Goal: Task Accomplishment & Management: Use online tool/utility

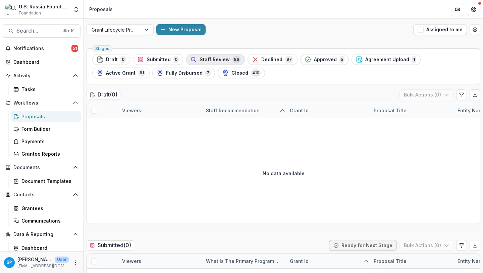
click at [229, 62] on div "Staff Review 86" at bounding box center [215, 59] width 50 height 7
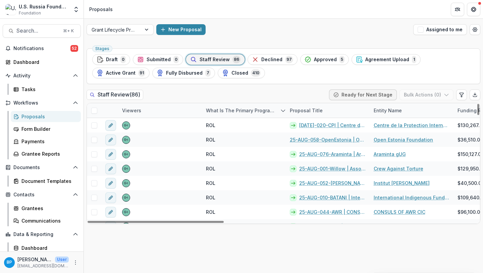
click at [308, 111] on div "Proposal Title" at bounding box center [306, 110] width 41 height 7
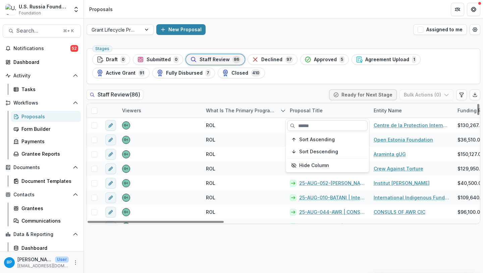
click at [313, 123] on input at bounding box center [327, 125] width 81 height 11
type input "*"
type input "**"
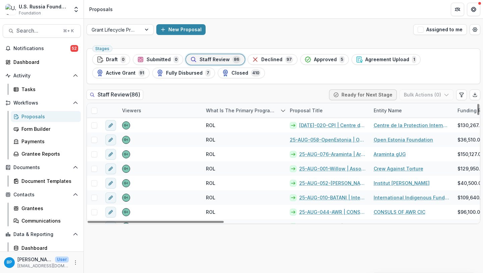
click at [314, 110] on div "Proposal Title" at bounding box center [306, 110] width 41 height 7
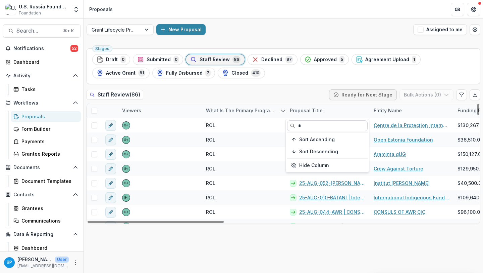
click at [309, 122] on input "*" at bounding box center [327, 125] width 81 height 11
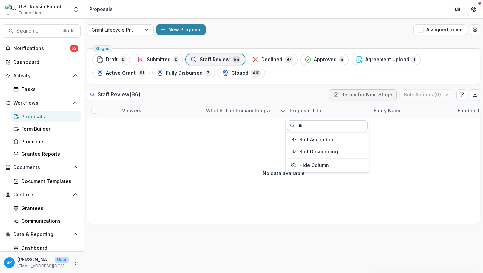
type input "*"
type input "**"
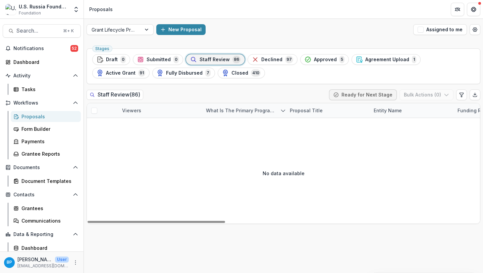
click at [306, 104] on div "Proposal Title" at bounding box center [328, 110] width 84 height 14
click at [312, 126] on input "**" at bounding box center [327, 125] width 81 height 11
type input "*"
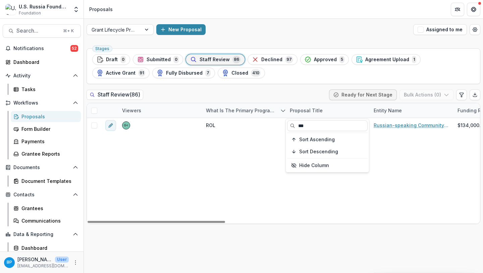
type input "***"
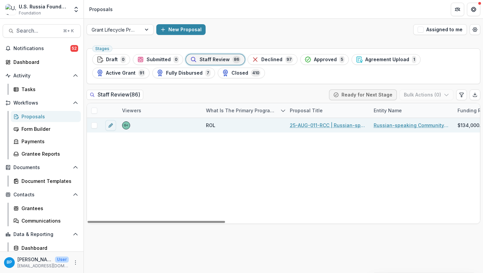
click at [325, 125] on link "25-AUG-011-RCC | Russian-speaking Community Council Inc - 2025 - Grant Proposal…" at bounding box center [328, 125] width 76 height 7
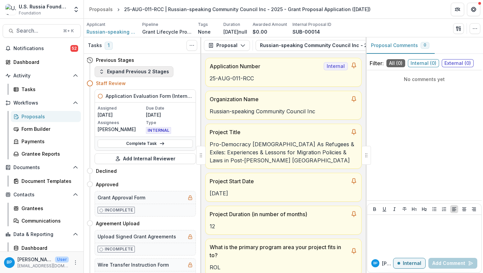
click at [137, 76] on button "Expand Previous 2 Stages" at bounding box center [134, 71] width 79 height 11
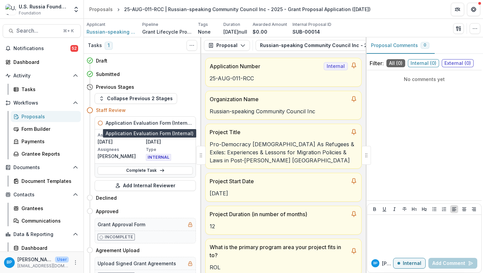
click at [149, 122] on h5 "Application Evaluation Form (Internal)" at bounding box center [149, 122] width 87 height 7
click at [104, 27] on p "Applicant" at bounding box center [96, 24] width 19 height 6
click at [100, 9] on div "Proposals" at bounding box center [100, 9] width 23 height 7
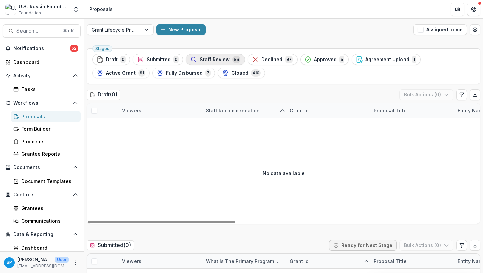
click at [224, 64] on button "Staff Review 86" at bounding box center [215, 59] width 59 height 11
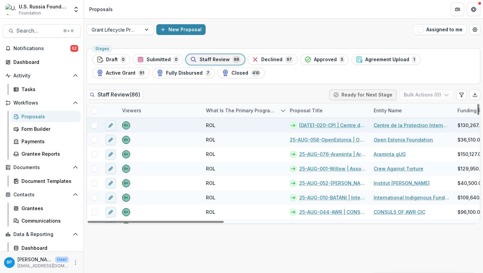
click at [305, 127] on link "[DATE]-020-CPI | Centre de la Protection Internationale - 2025 - Grant Proposal…" at bounding box center [332, 125] width 66 height 7
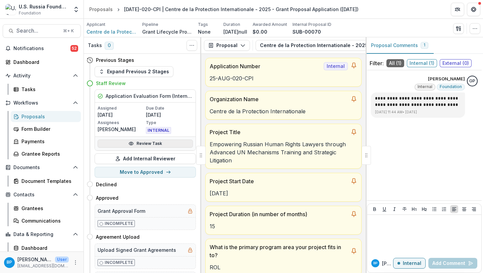
click at [147, 144] on link "Review Task" at bounding box center [145, 143] width 95 height 8
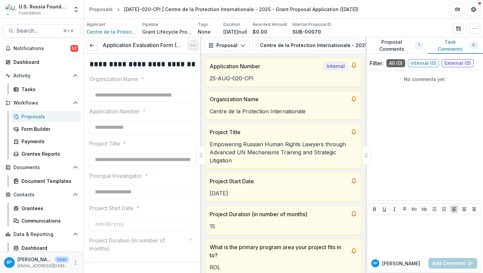
click at [196, 46] on button "Options" at bounding box center [193, 45] width 11 height 11
click at [164, 59] on link "View task" at bounding box center [161, 60] width 72 height 11
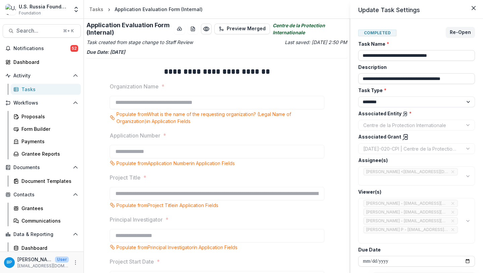
click at [180, 32] on div "**********" at bounding box center [241, 136] width 483 height 273
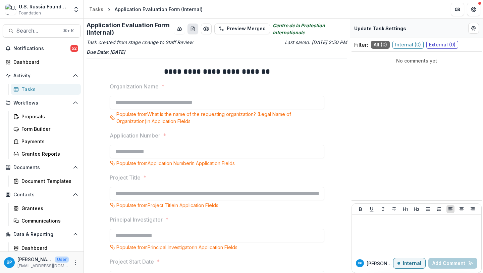
click at [195, 32] on button "download-word-button" at bounding box center [193, 28] width 11 height 11
click at [207, 56] on div "**********" at bounding box center [217, 146] width 266 height 254
click at [193, 29] on icon "download-word-button" at bounding box center [192, 28] width 5 height 5
click at [28, 119] on div "Proposals" at bounding box center [48, 116] width 54 height 7
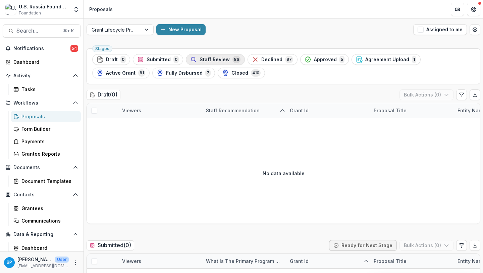
click at [219, 62] on span "Staff Review" at bounding box center [215, 60] width 30 height 6
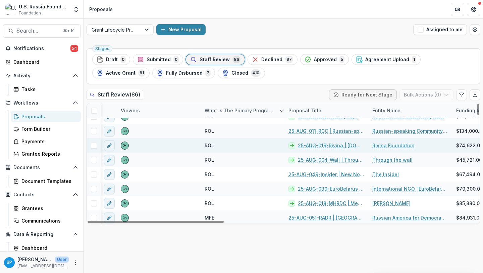
scroll to position [231, 1]
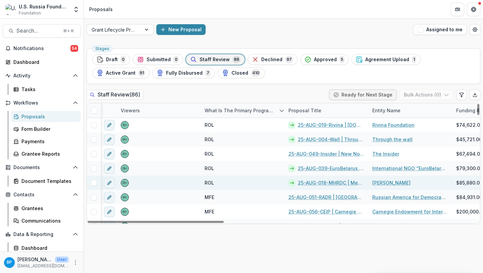
click at [322, 182] on link "25-AUG-018-MHRDC | Memorial Human Rights Defense Centre - 2025 - Grant Proposal…" at bounding box center [331, 182] width 66 height 7
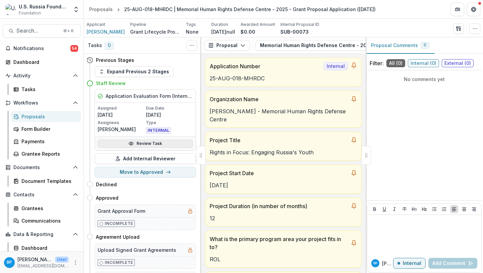
click at [179, 143] on link "Review Task" at bounding box center [145, 143] width 95 height 8
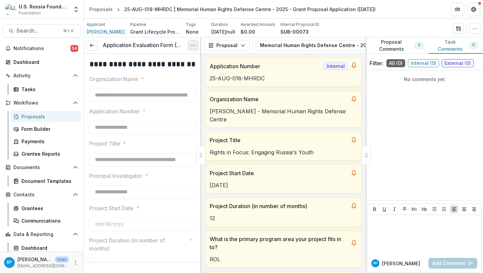
click at [191, 45] on icon "Options" at bounding box center [193, 45] width 5 height 5
click at [174, 63] on link "View task" at bounding box center [161, 60] width 72 height 11
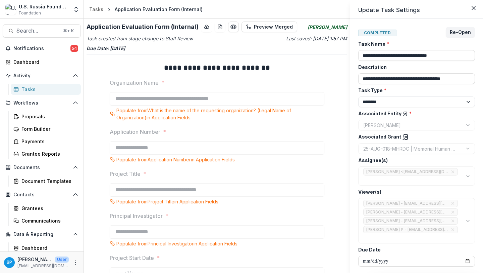
click at [218, 26] on div "**********" at bounding box center [241, 136] width 483 height 273
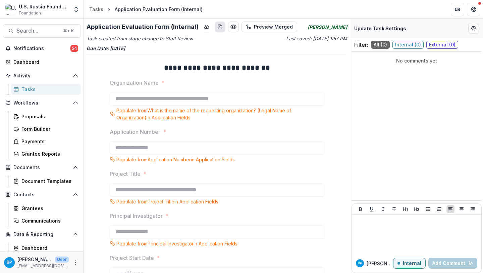
click at [218, 27] on icon "download-word-button" at bounding box center [220, 27] width 4 height 4
click at [101, 8] on div "Tasks" at bounding box center [96, 9] width 14 height 7
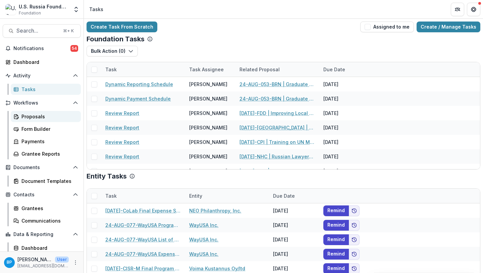
click at [37, 114] on div "Proposals" at bounding box center [48, 116] width 54 height 7
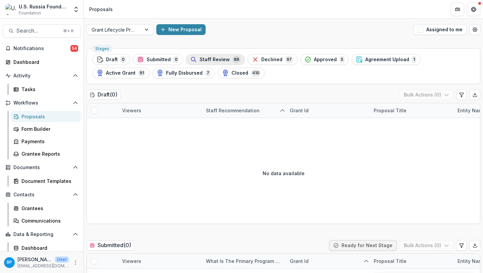
click at [207, 61] on span "Staff Review" at bounding box center [215, 60] width 30 height 6
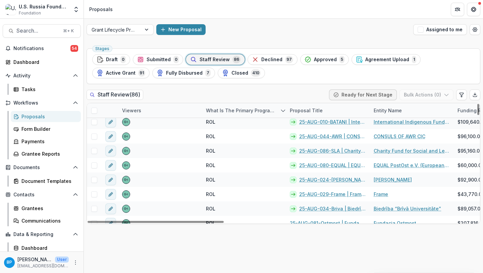
scroll to position [76, 0]
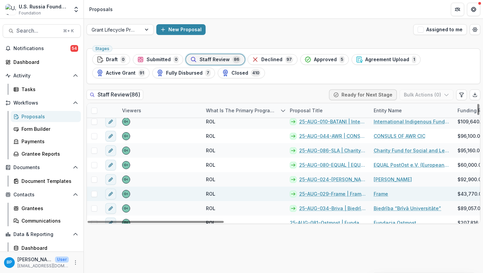
click at [331, 192] on link "25-AUG-029-Frame | Frame - 2025 - Grant Proposal Application ([DATE])" at bounding box center [332, 193] width 66 height 7
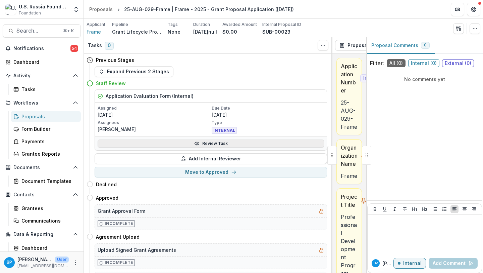
click at [220, 146] on link "Review Task" at bounding box center [211, 143] width 227 height 8
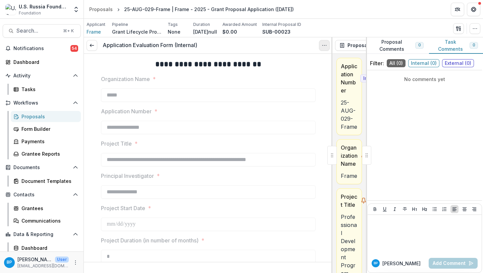
click at [328, 49] on button "Options" at bounding box center [324, 45] width 11 height 11
click at [288, 63] on link "View task" at bounding box center [292, 60] width 72 height 11
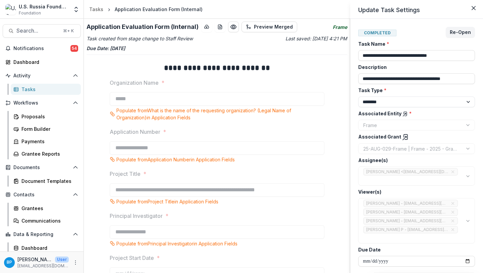
click at [222, 29] on div "**********" at bounding box center [241, 136] width 483 height 273
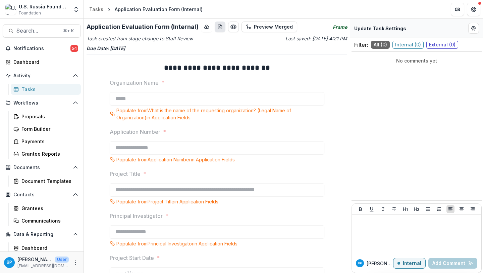
click at [219, 28] on icon "download-word-button" at bounding box center [220, 26] width 5 height 5
click at [220, 29] on icon "download-word-button" at bounding box center [220, 26] width 5 height 5
click at [99, 9] on div "Tasks" at bounding box center [96, 9] width 14 height 7
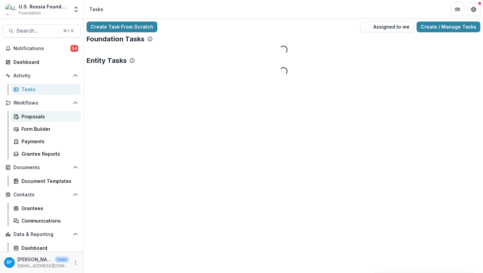
click at [31, 116] on div "Proposals" at bounding box center [48, 116] width 54 height 7
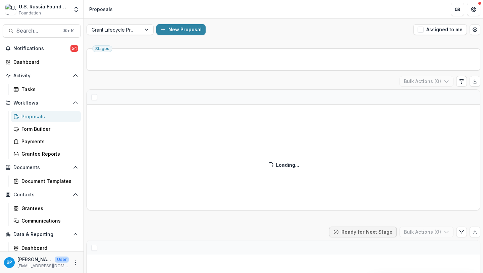
click at [239, 34] on div "New Proposal" at bounding box center [283, 29] width 254 height 11
click at [280, 21] on div "Grant Lifecycle Process New Proposal Assigned to me" at bounding box center [283, 29] width 399 height 21
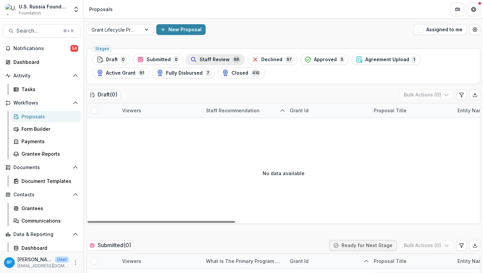
click at [221, 57] on span "Staff Review" at bounding box center [215, 60] width 30 height 6
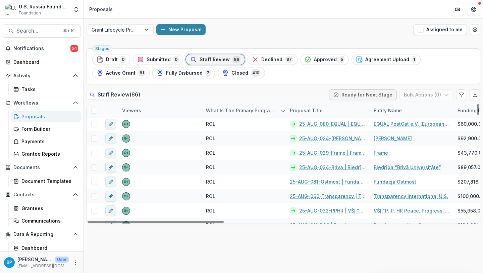
scroll to position [185, 0]
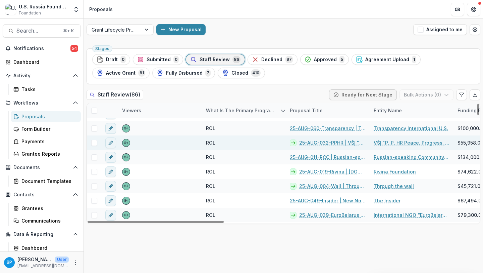
click at [325, 144] on link "25-AUG-032-PPHR | VŠĮ "P. P. HR Peace. Progress. Human Rights." - 2025 - Grant …" at bounding box center [332, 142] width 66 height 7
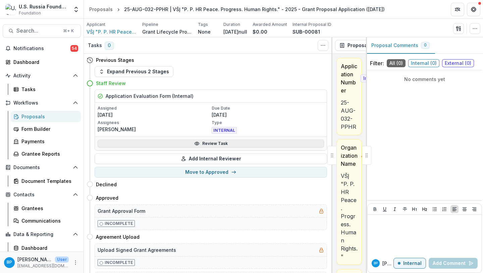
click at [225, 141] on link "Review Task" at bounding box center [211, 143] width 227 height 8
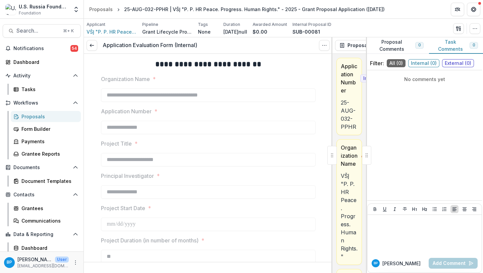
click at [195, 42] on h3 "Application Evaluation Form (Internal)" at bounding box center [150, 45] width 95 height 6
click at [324, 42] on button "Options" at bounding box center [324, 45] width 11 height 11
click at [288, 59] on link "View task" at bounding box center [292, 60] width 72 height 11
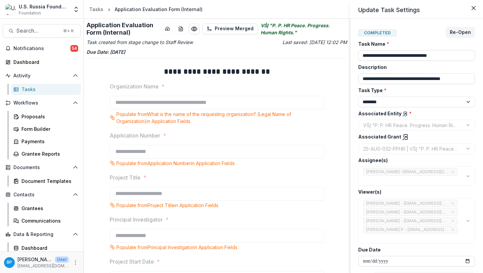
click at [250, 69] on div "**********" at bounding box center [241, 136] width 483 height 273
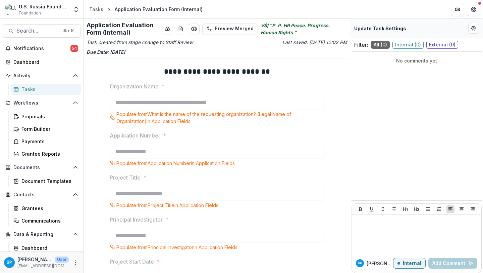
click at [281, 16] on header "Tasks Application Evaluation Form (Internal)" at bounding box center [283, 9] width 399 height 18
click at [187, 30] on div "Application Evaluation Form (Internal) Preview Merged" at bounding box center [173, 28] width 172 height 14
click at [182, 28] on icon "download-word-button" at bounding box center [180, 28] width 5 height 5
click at [35, 117] on div "Proposals" at bounding box center [48, 116] width 54 height 7
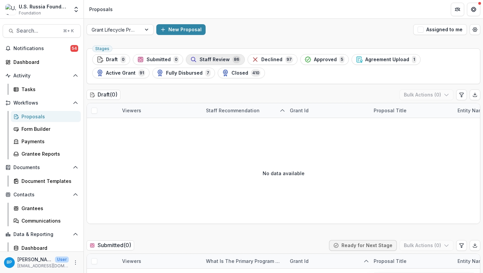
click at [216, 63] on button "Staff Review 86" at bounding box center [215, 59] width 59 height 11
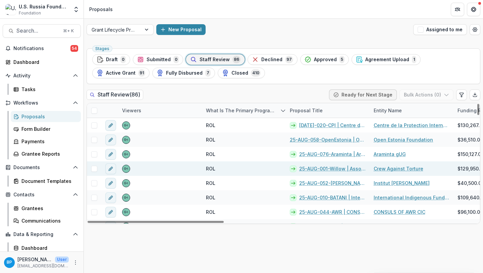
scroll to position [30, 0]
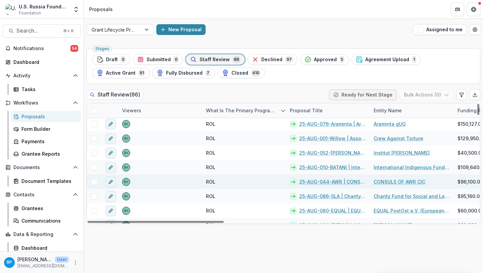
click at [313, 178] on link "25-AUG-044-AWR | CONSULS OF AWR CIC - 2025 - Grant Proposal Application ([DATE])" at bounding box center [332, 181] width 66 height 7
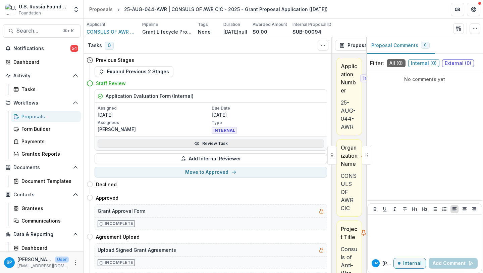
click at [200, 146] on link "Review Task" at bounding box center [211, 143] width 227 height 8
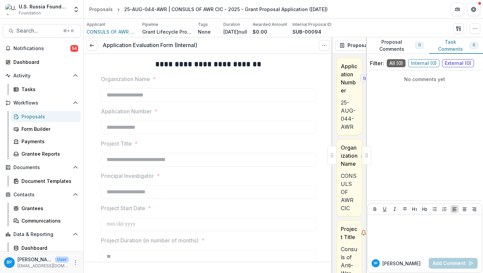
type input "*******"
type input "**"
click at [327, 42] on button "Options" at bounding box center [324, 45] width 11 height 11
click at [291, 63] on link "View task" at bounding box center [292, 60] width 72 height 11
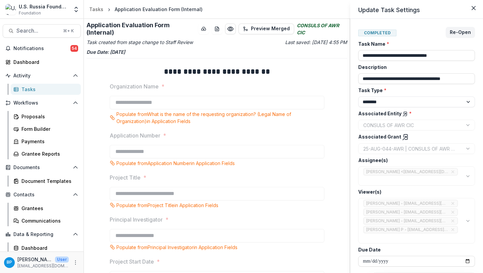
click at [215, 27] on div "**********" at bounding box center [241, 136] width 483 height 273
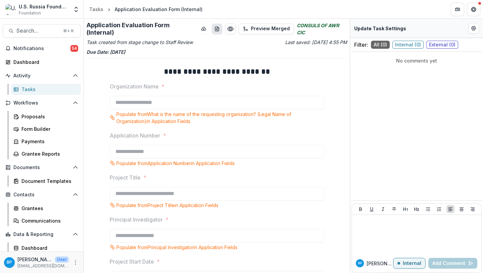
click at [213, 23] on button "download-word-button" at bounding box center [217, 28] width 11 height 11
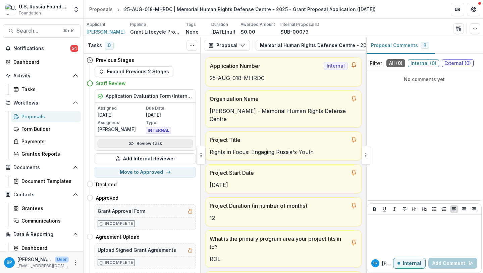
click at [154, 143] on link "Review Task" at bounding box center [145, 143] width 95 height 8
